Goal: Navigation & Orientation: Find specific page/section

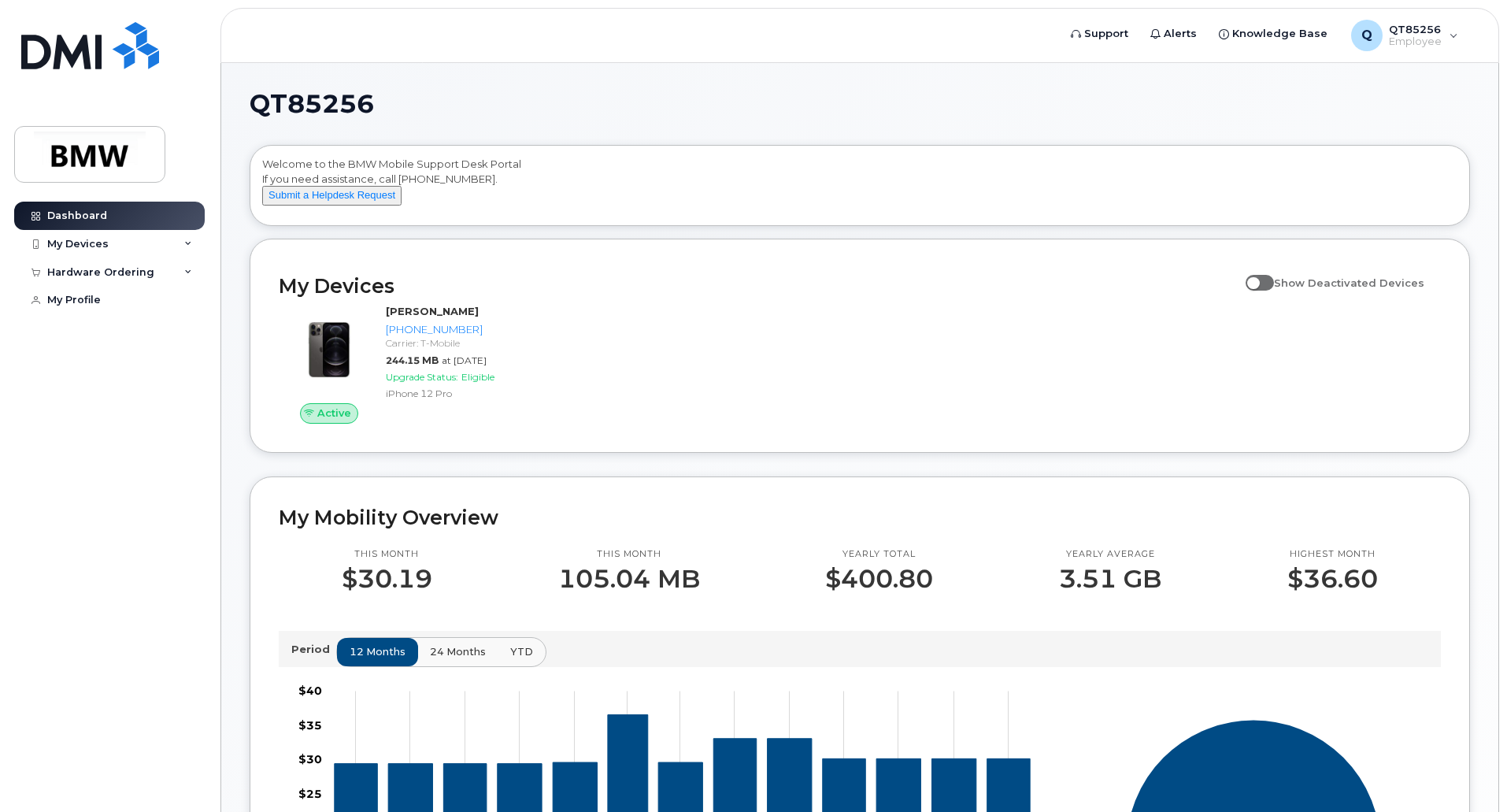
scroll to position [315, 0]
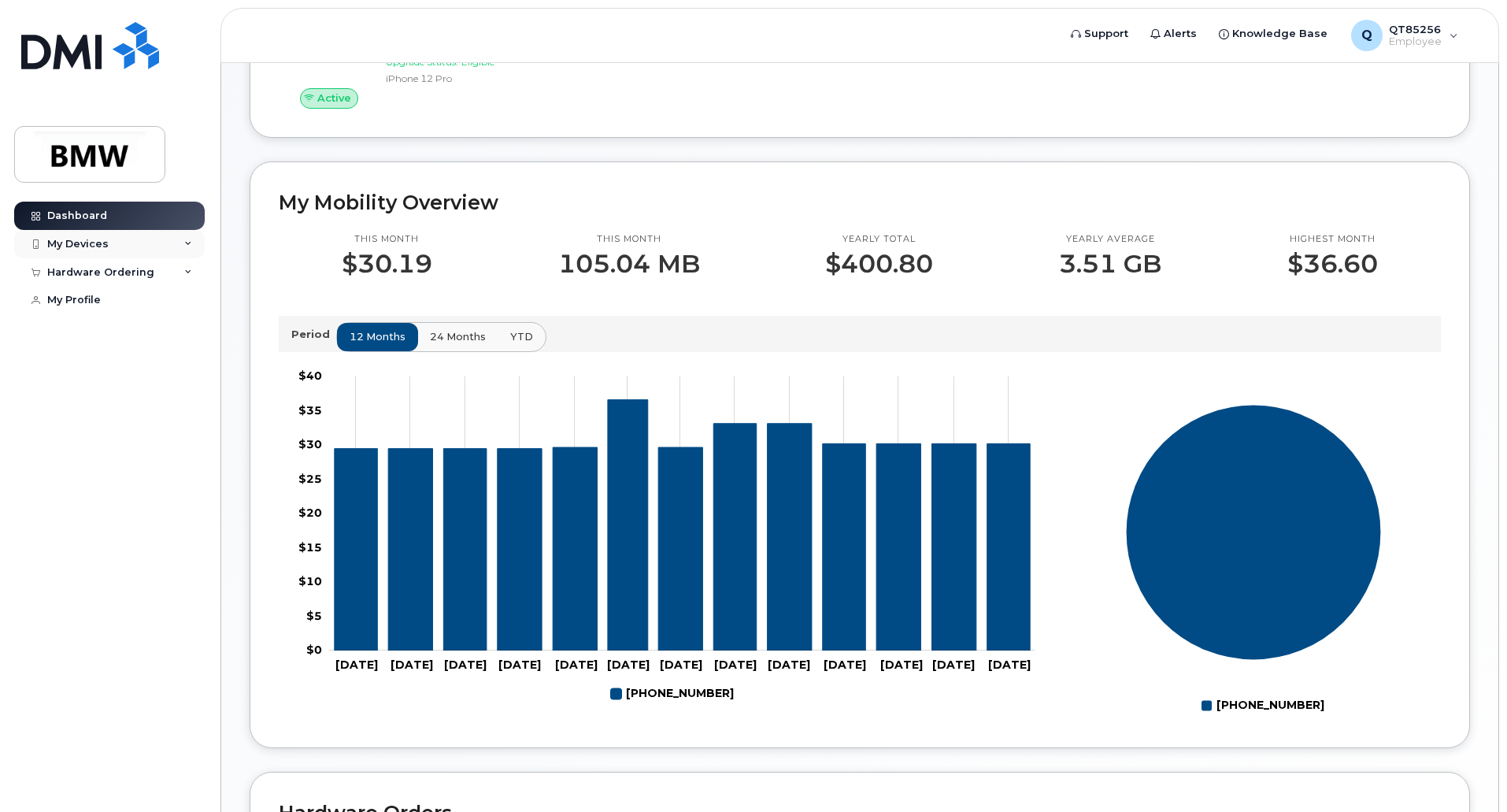
click at [172, 241] on div "My Devices" at bounding box center [109, 244] width 191 height 28
click at [178, 371] on div "Hardware Ordering" at bounding box center [109, 357] width 191 height 28
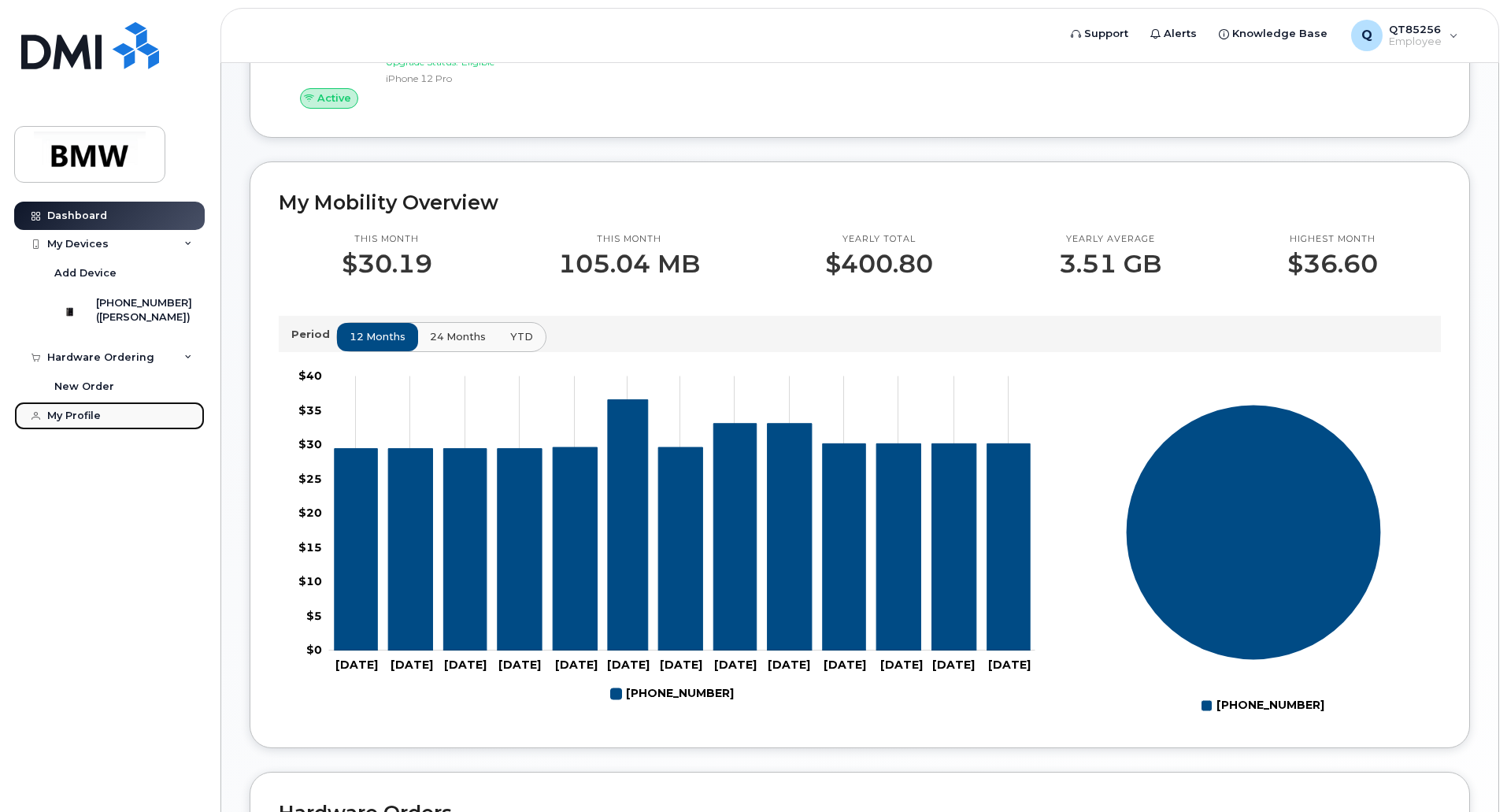
click at [110, 428] on link "My Profile" at bounding box center [109, 415] width 191 height 28
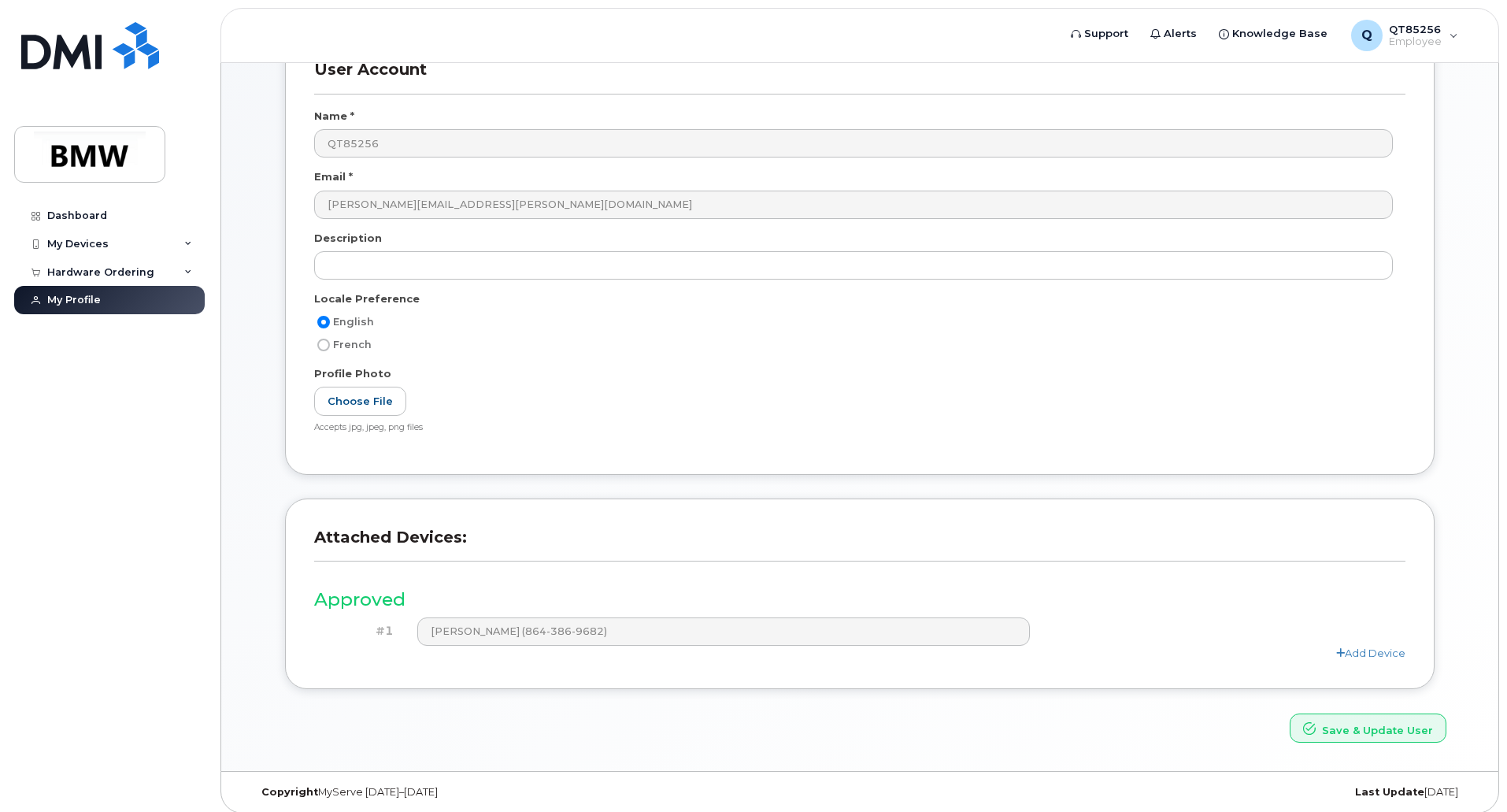
scroll to position [123, 0]
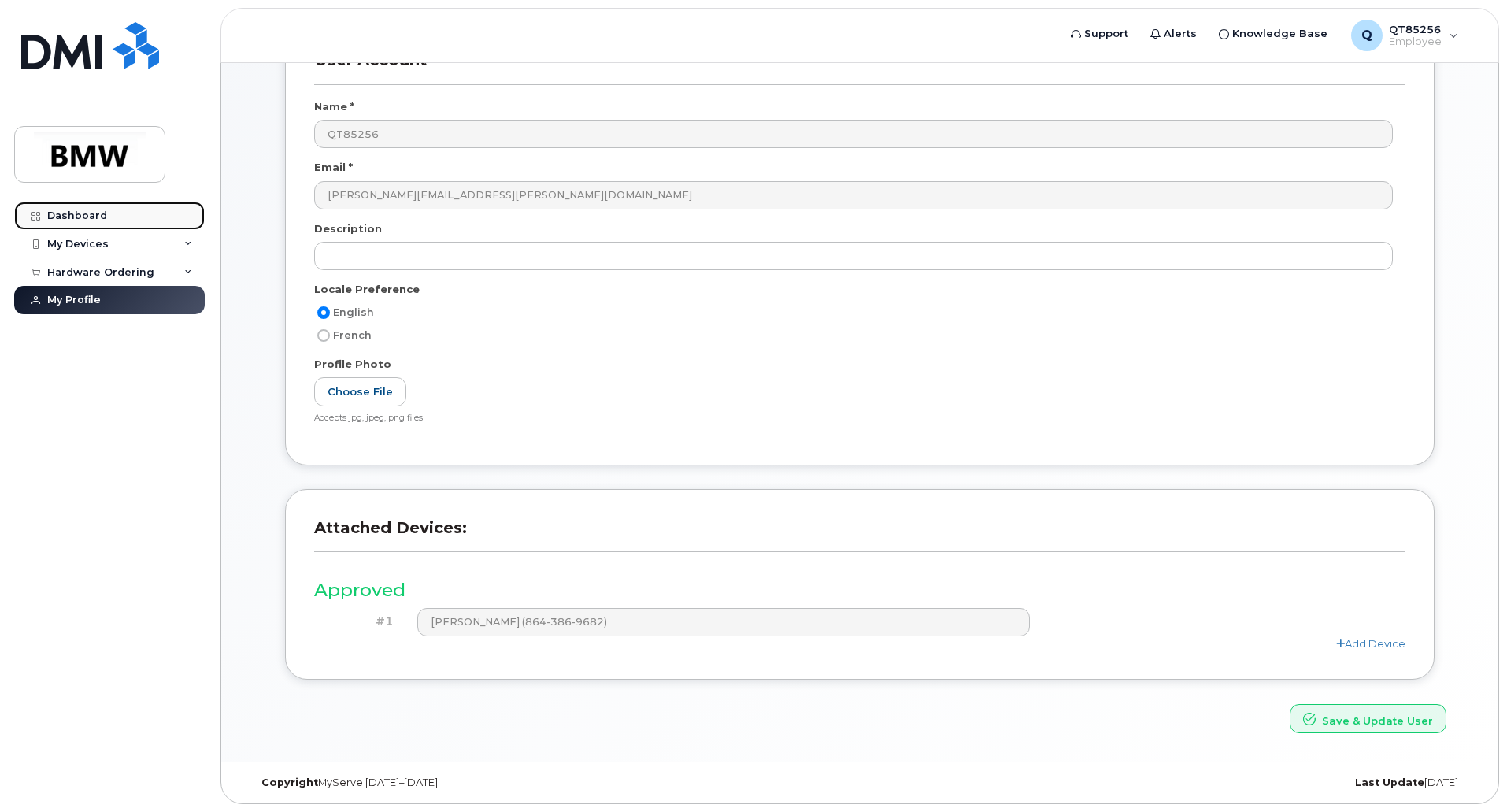
click at [106, 216] on link "Dashboard" at bounding box center [109, 215] width 191 height 28
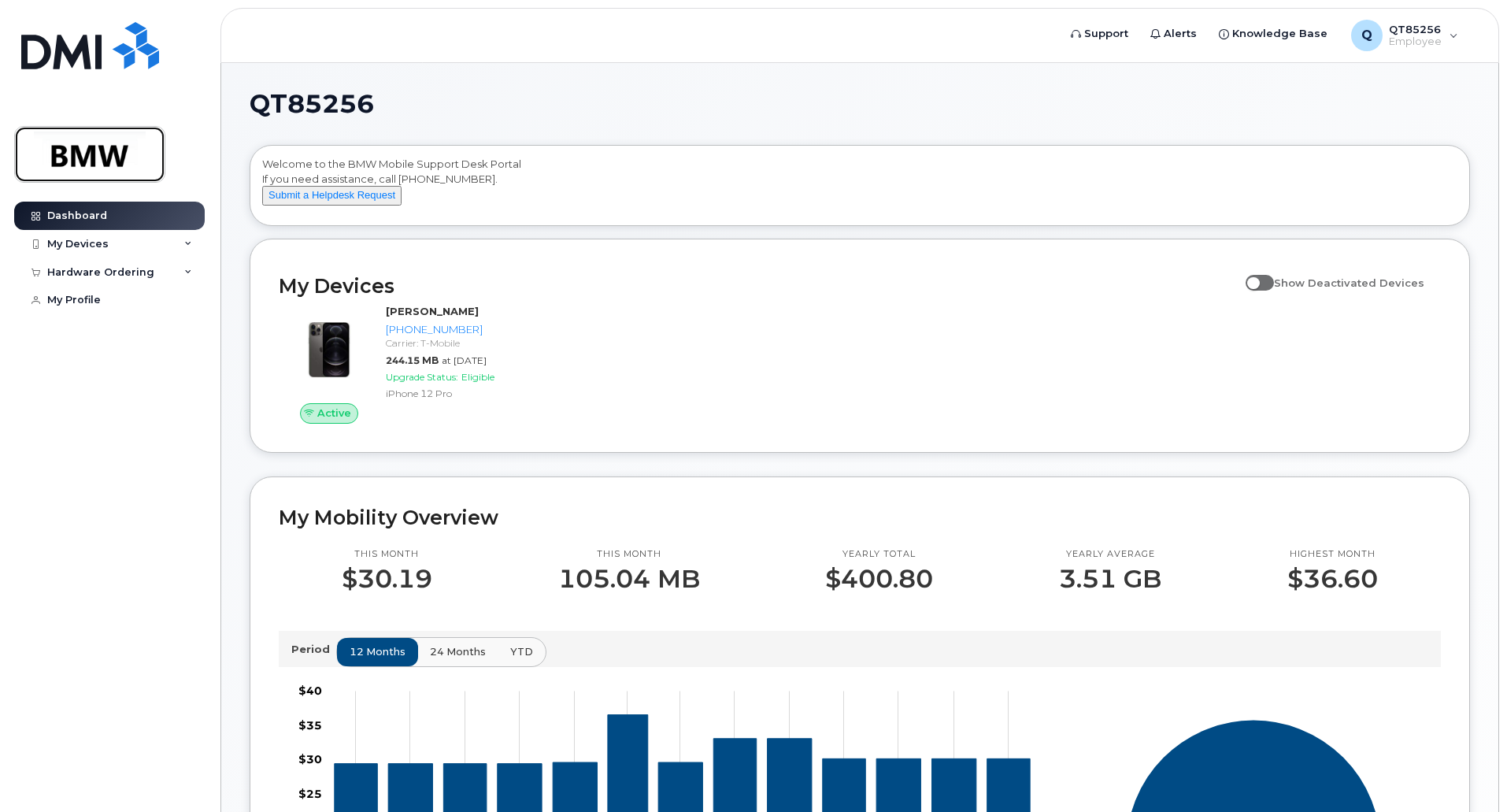
click at [127, 147] on img at bounding box center [90, 154] width 122 height 46
